Goal: Contribute content: Contribute content

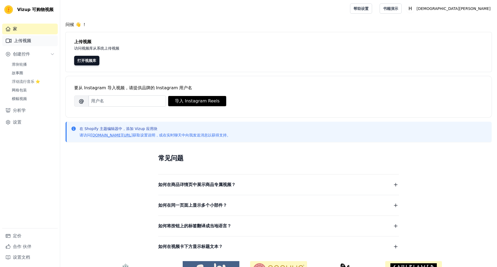
click at [24, 42] on font "上传视频" at bounding box center [22, 41] width 17 height 6
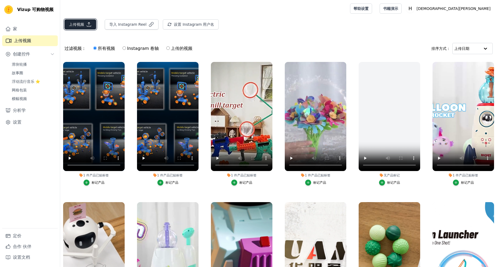
click at [82, 23] on font "上传视频" at bounding box center [76, 24] width 15 height 5
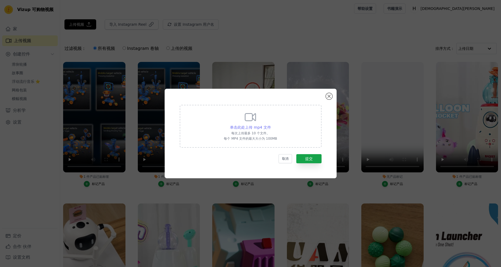
click at [244, 127] on span "单击此处上传 mp4 文件" at bounding box center [250, 127] width 41 height 4
click at [271, 125] on input "单击此处上传 mp4 文件 每次上传最多 10 个文件。 每个 MP4 文件的最大大小为 100MB" at bounding box center [271, 125] width 0 height 0
type input "C:\fakepath\[PERSON_NAME]工厂视频-英文.mp4"
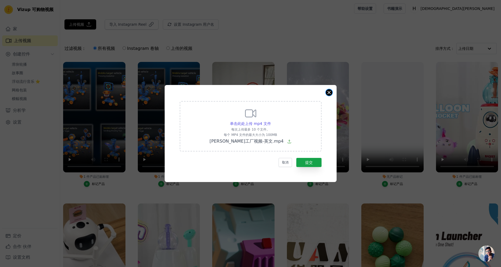
click at [328, 96] on button "关闭模态" at bounding box center [329, 92] width 6 height 6
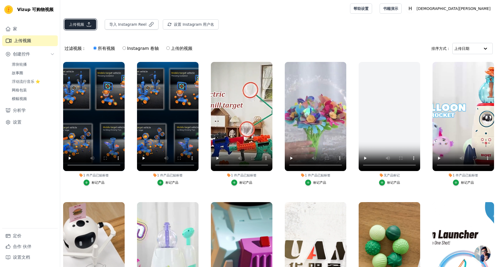
click at [71, 24] on font "上传视频" at bounding box center [76, 24] width 15 height 5
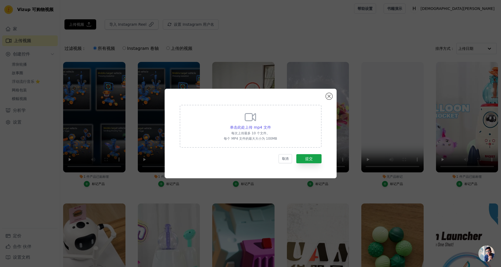
click at [248, 122] on icon at bounding box center [250, 117] width 13 height 13
click at [271, 125] on input "单击此处上传 mp4 文件 每次上传最多 10 个文件。 每个 MP4 文件的最大大小为 100MB" at bounding box center [271, 125] width 0 height 0
type input "C:\fakepath\去掉FCC认证.mp4"
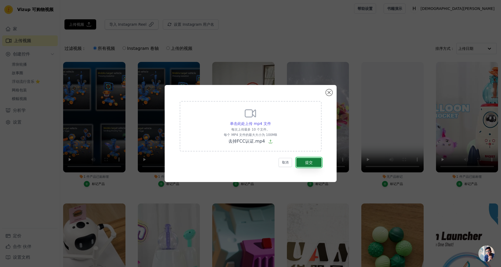
click at [311, 164] on font "提交" at bounding box center [309, 163] width 8 height 4
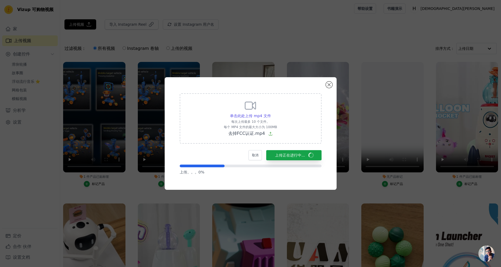
click at [280, 141] on div "单击此处上传 mp4 文件 每次上传最多 10 个文件。 每个 MP4 文件的最大大小为 100MB 去掉FCC认证.mp4" at bounding box center [251, 118] width 142 height 50
click at [271, 113] on input "单击此处上传 mp4 文件 每次上传最多 10 个文件。 每个 MP4 文件的最大大小为 100MB 去掉FCC认证.mp4" at bounding box center [271, 113] width 0 height 0
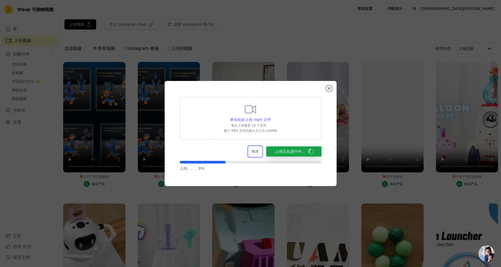
click at [258, 153] on button "取消" at bounding box center [254, 152] width 13 height 10
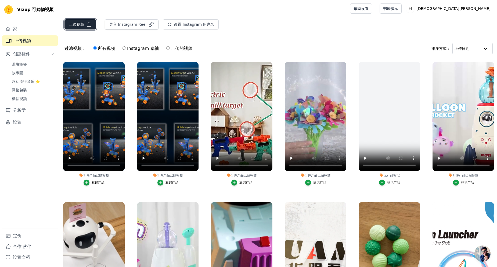
click at [74, 26] on font "上传视频" at bounding box center [76, 24] width 15 height 5
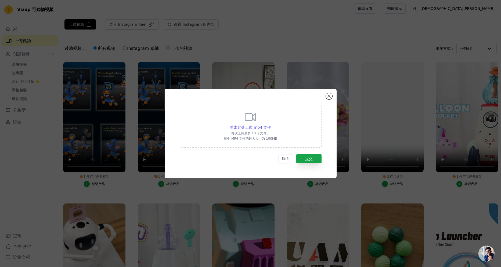
click at [241, 119] on div "单击此处上传 mp4 文件 每次上传最多 10 个文件。 每个 MP4 文件的最大大小为 100MB" at bounding box center [250, 126] width 53 height 30
click at [271, 125] on input "单击此处上传 mp4 文件 每次上传最多 10 个文件。 每个 MP4 文件的最大大小为 100MB" at bounding box center [271, 125] width 0 height 0
type input "C:\fakepath\去掉FCC认证.mp4"
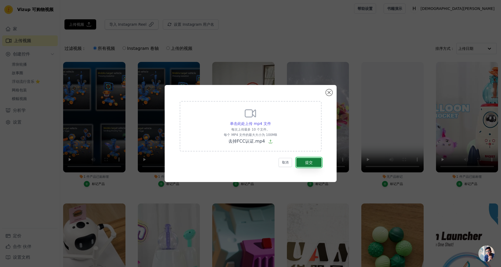
click at [311, 164] on font "提交" at bounding box center [309, 163] width 8 height 4
click at [306, 162] on font "提交" at bounding box center [309, 163] width 8 height 4
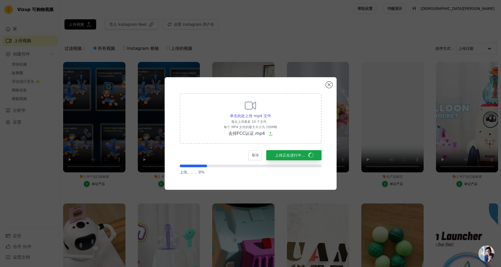
click at [256, 171] on p "上传。。。0 %" at bounding box center [251, 172] width 142 height 5
click at [254, 158] on button "取消" at bounding box center [254, 155] width 13 height 10
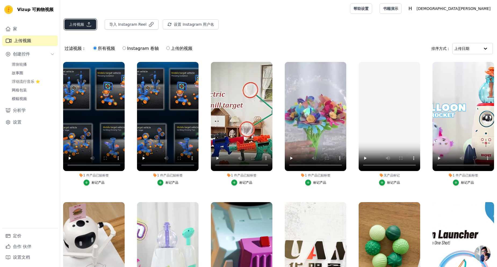
click at [73, 23] on font "上传视频" at bounding box center [76, 24] width 15 height 5
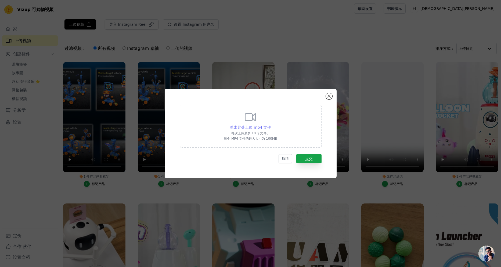
click at [255, 128] on span "单击此处上传 mp4 文件" at bounding box center [250, 127] width 41 height 4
click at [271, 125] on input "单击此处上传 mp4 文件 每次上传最多 10 个文件。 每个 MP4 文件的最大大小为 100MB" at bounding box center [271, 125] width 0 height 0
type input "C:\fakepath\去掉FCC认证.mp4"
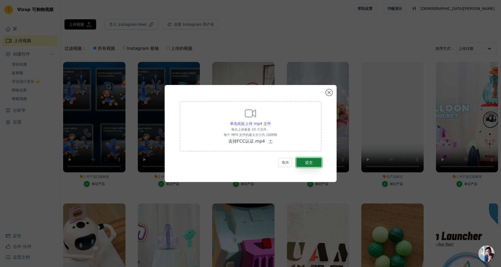
click at [316, 163] on button "提交" at bounding box center [308, 162] width 25 height 9
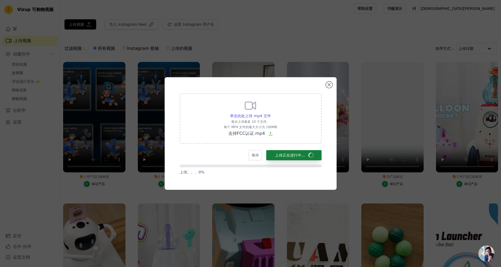
click at [316, 163] on form "单击此处上传 mp4 文件 每次上传最多 10 个文件。 每个 MP4 文件的最大大小为 100MB 去掉FCC认证.mp4 取消 上传正在进行中... 上传…" at bounding box center [251, 134] width 142 height 82
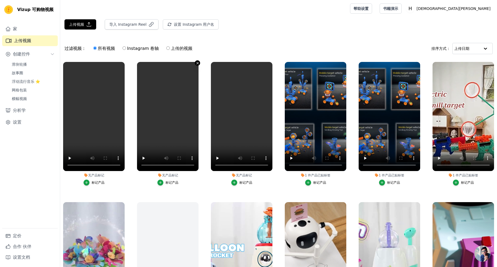
click at [196, 62] on icon "button" at bounding box center [197, 63] width 4 height 4
click at [122, 63] on icon "button" at bounding box center [124, 63] width 4 height 4
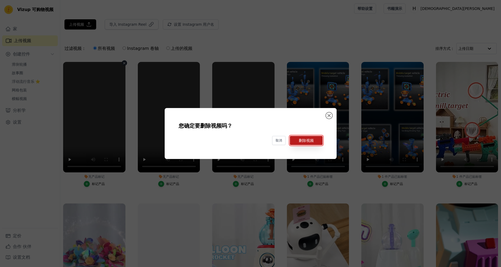
click at [305, 142] on button "删除视频" at bounding box center [306, 140] width 33 height 9
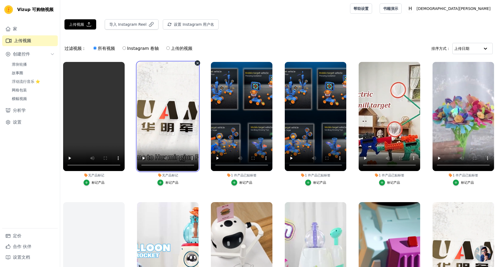
click at [179, 115] on video at bounding box center [167, 116] width 61 height 109
click at [123, 64] on icon "button" at bounding box center [123, 63] width 2 height 2
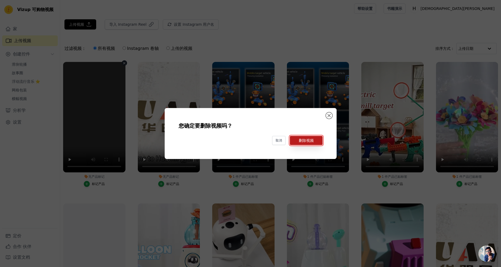
click at [298, 142] on button "删除视频" at bounding box center [306, 140] width 33 height 9
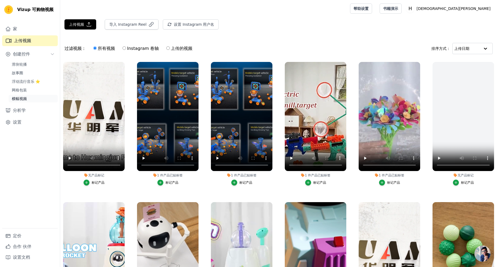
click at [20, 97] on span "横幅视频" at bounding box center [19, 98] width 15 height 5
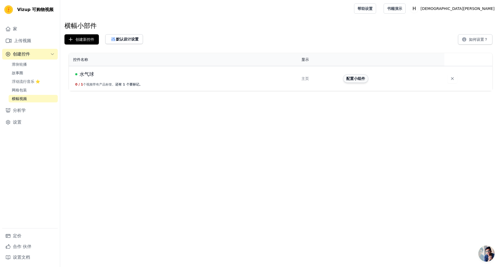
click at [353, 79] on button "配置小组件" at bounding box center [355, 78] width 25 height 9
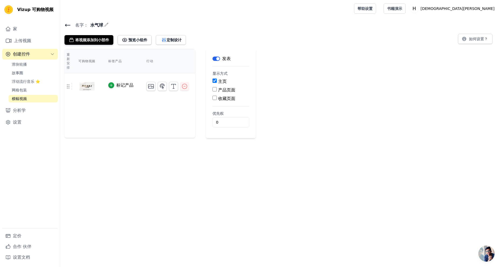
click at [88, 86] on img at bounding box center [86, 87] width 15 height 26
click at [67, 86] on icon at bounding box center [68, 86] width 6 height 6
click at [185, 88] on icon "button" at bounding box center [184, 86] width 6 height 6
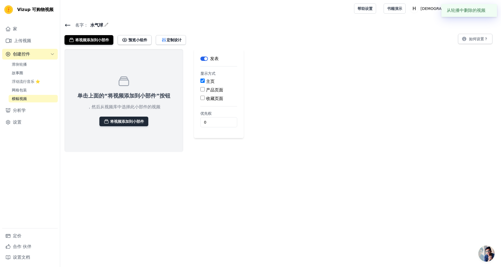
click at [129, 121] on font "将视频添加到小部件" at bounding box center [127, 121] width 34 height 5
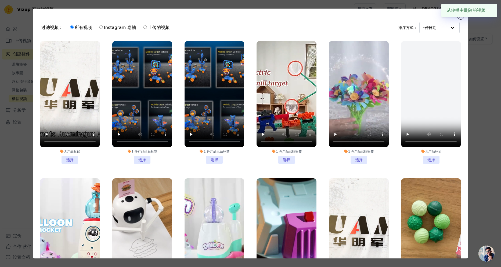
click at [72, 156] on li "无产品标记 选择" at bounding box center [70, 102] width 60 height 123
click at [0, 0] on input "无产品标记 选择" at bounding box center [0, 0] width 0 height 0
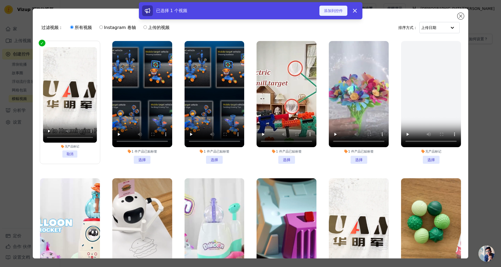
click at [327, 14] on button "添加到控件" at bounding box center [333, 11] width 28 height 10
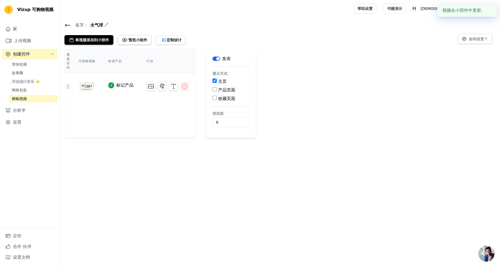
click at [490, 11] on button "✖" at bounding box center [488, 10] width 6 height 6
click at [67, 23] on icon at bounding box center [67, 25] width 6 height 6
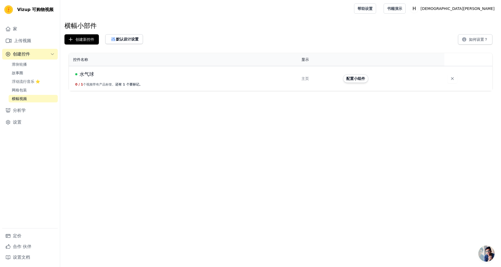
click at [76, 85] on span "0 /" at bounding box center [77, 85] width 5 height 4
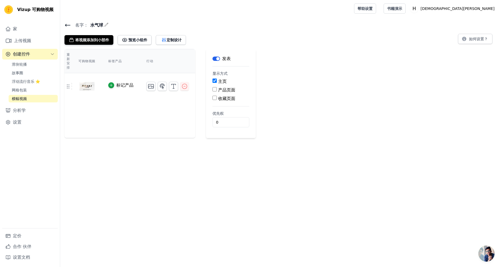
click at [67, 26] on icon at bounding box center [67, 25] width 6 height 6
